Goal: Information Seeking & Learning: Understand process/instructions

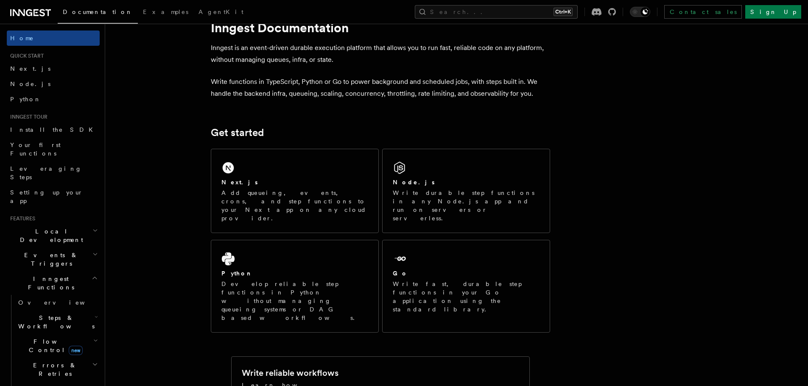
scroll to position [28, 0]
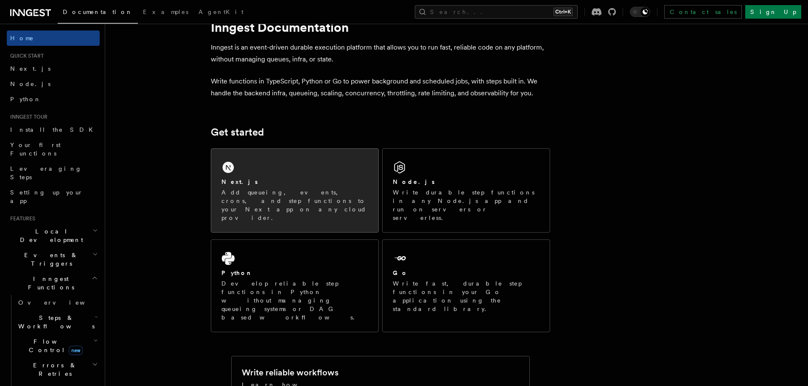
click at [230, 173] on icon at bounding box center [227, 167] width 11 height 11
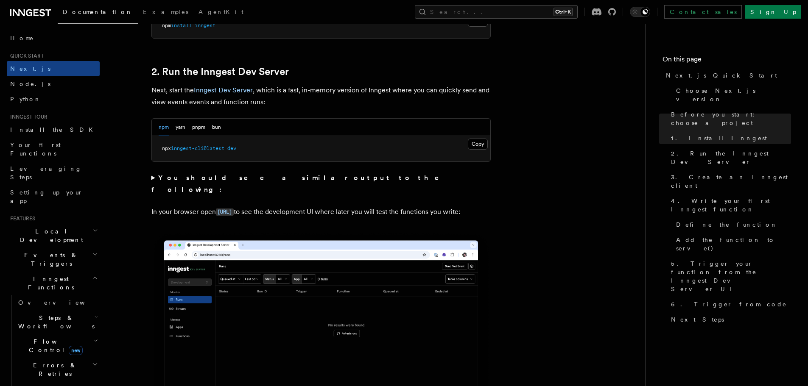
scroll to position [564, 0]
click at [153, 175] on summary "You should see a similar output to the following:" at bounding box center [320, 184] width 339 height 24
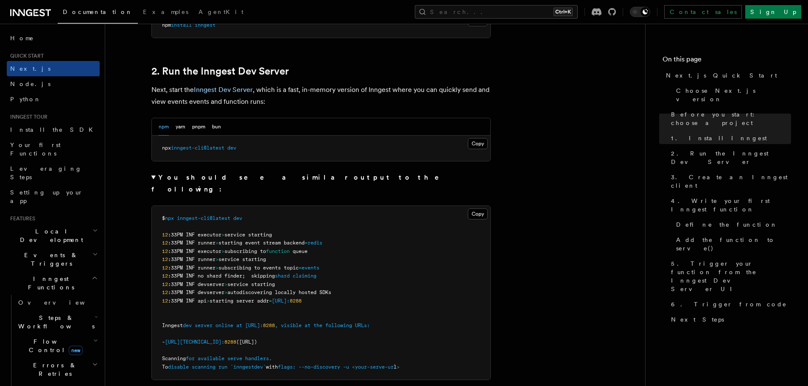
click at [153, 175] on summary "You should see a similar output to the following:" at bounding box center [320, 184] width 339 height 24
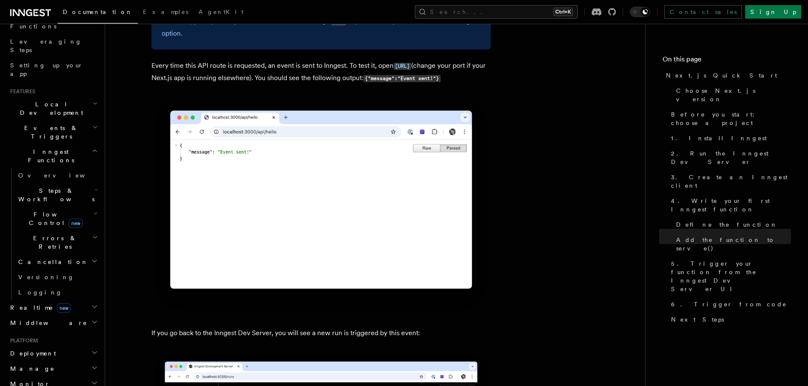
scroll to position [128, 0]
click at [25, 319] on span "Middleware" at bounding box center [47, 323] width 81 height 8
click at [32, 335] on span "Overview" at bounding box center [61, 338] width 87 height 7
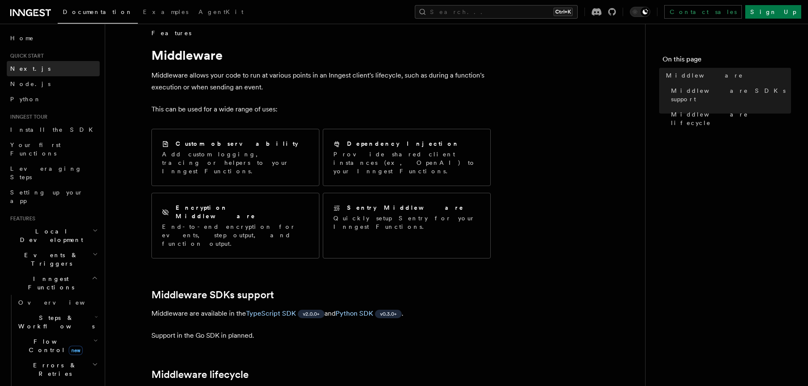
click at [36, 74] on link "Next.js" at bounding box center [53, 68] width 93 height 15
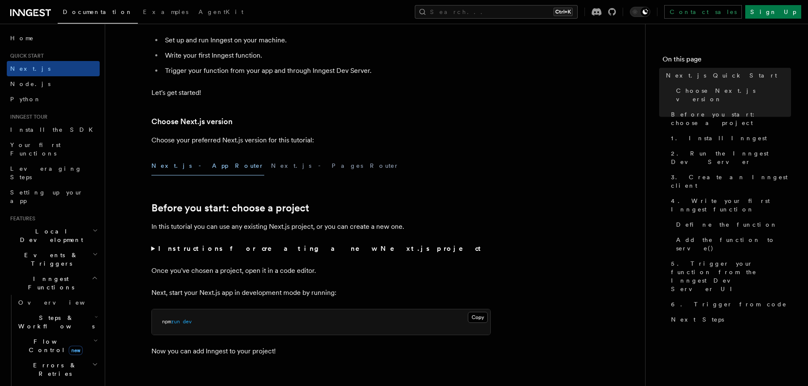
scroll to position [129, 0]
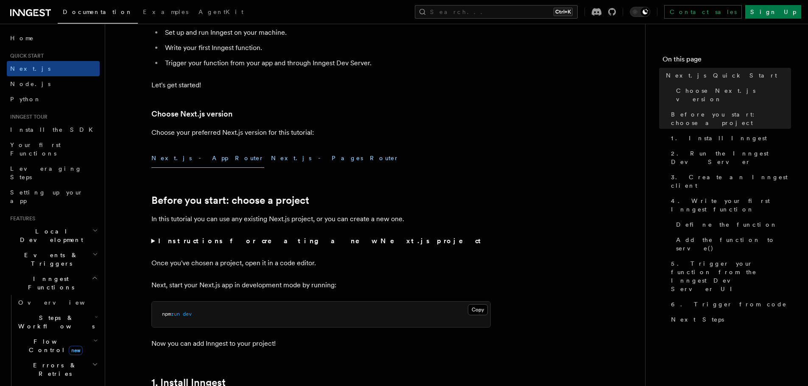
click at [271, 151] on button "Next.js - Pages Router" at bounding box center [335, 158] width 128 height 19
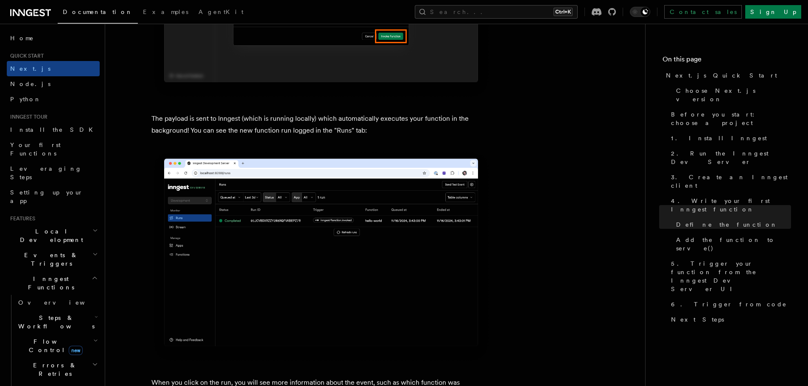
scroll to position [2579, 0]
click at [26, 126] on span "Install the SDK" at bounding box center [54, 129] width 88 height 7
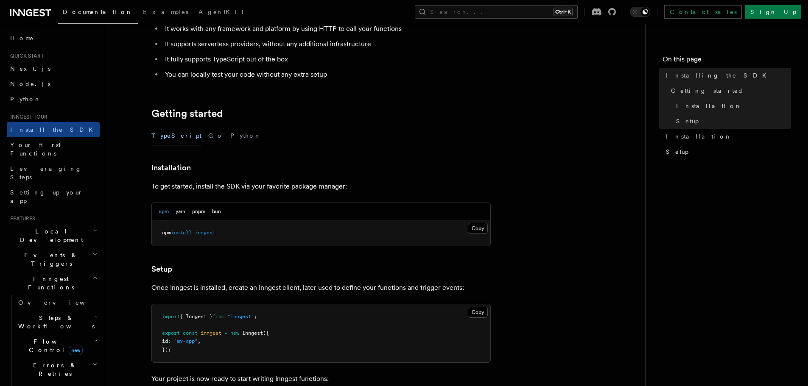
scroll to position [101, 0]
click at [184, 210] on button "yarn" at bounding box center [181, 211] width 10 height 17
click at [210, 215] on div "npm yarn pnpm bun" at bounding box center [190, 211] width 62 height 17
click at [214, 213] on button "bun" at bounding box center [216, 211] width 9 height 17
click at [162, 209] on button "npm" at bounding box center [164, 211] width 10 height 17
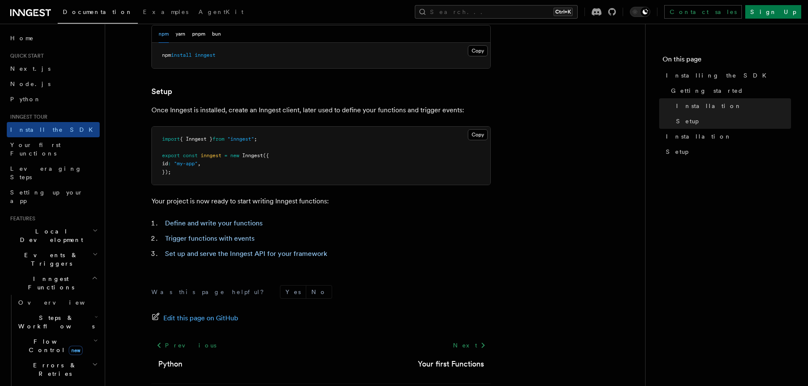
scroll to position [319, 0]
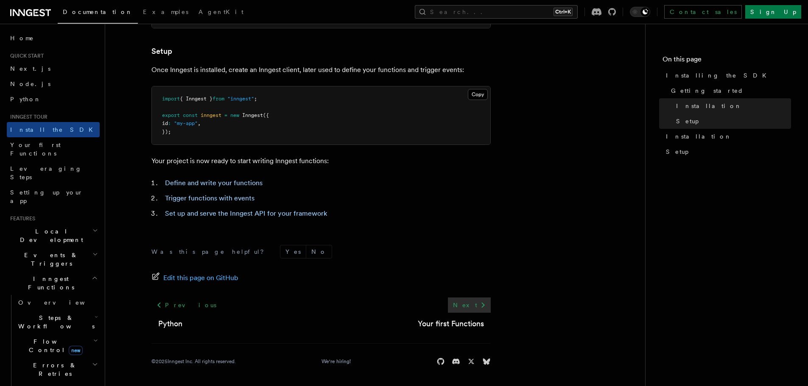
click at [472, 309] on link "Next" at bounding box center [469, 305] width 43 height 15
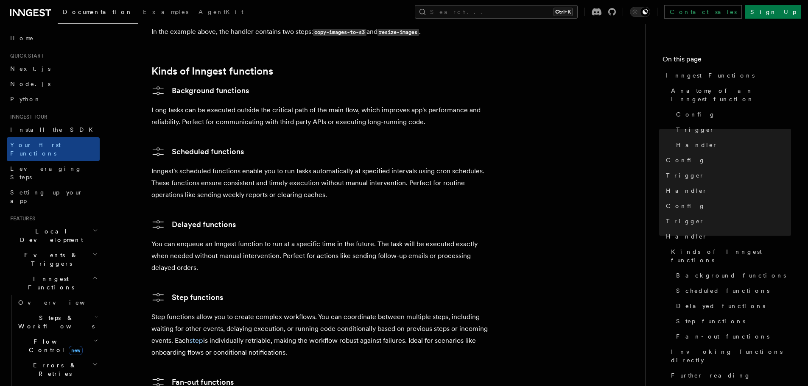
scroll to position [1309, 0]
